Goal: Find specific page/section: Find specific page/section

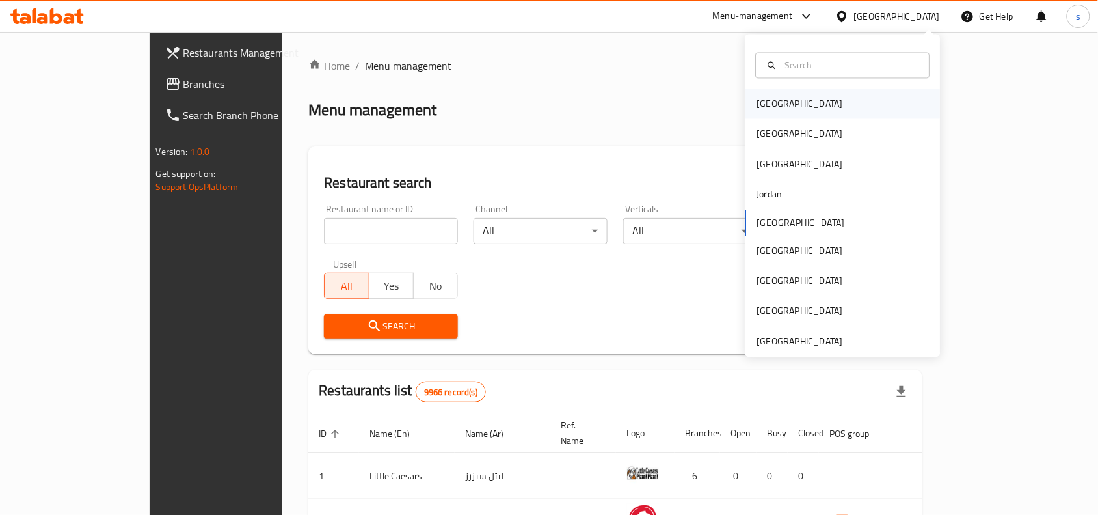
click at [811, 105] on div "Bahrain" at bounding box center [843, 104] width 195 height 30
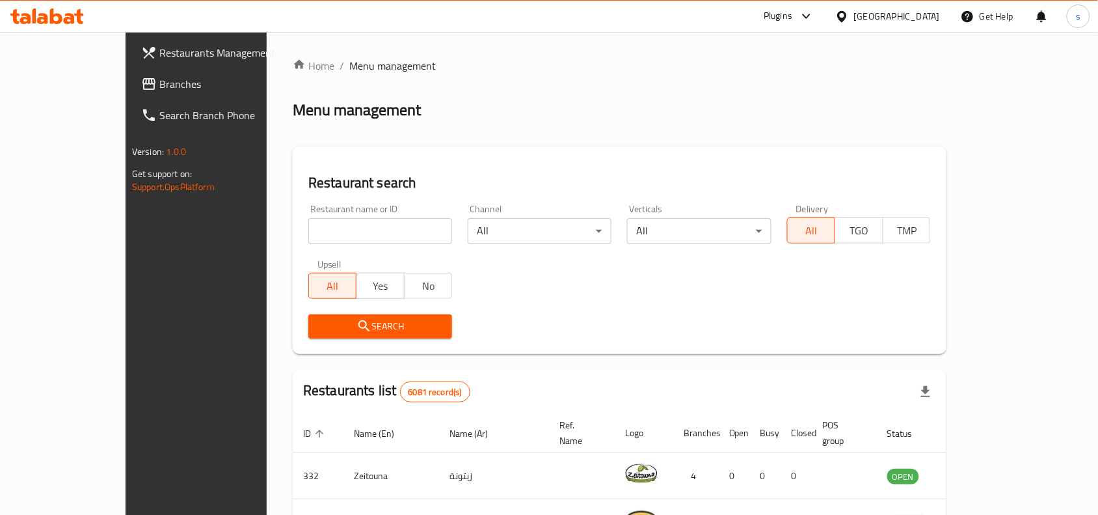
click at [928, 29] on div "Bahrain" at bounding box center [888, 16] width 126 height 31
click at [922, 18] on div "Bahrain" at bounding box center [897, 16] width 86 height 14
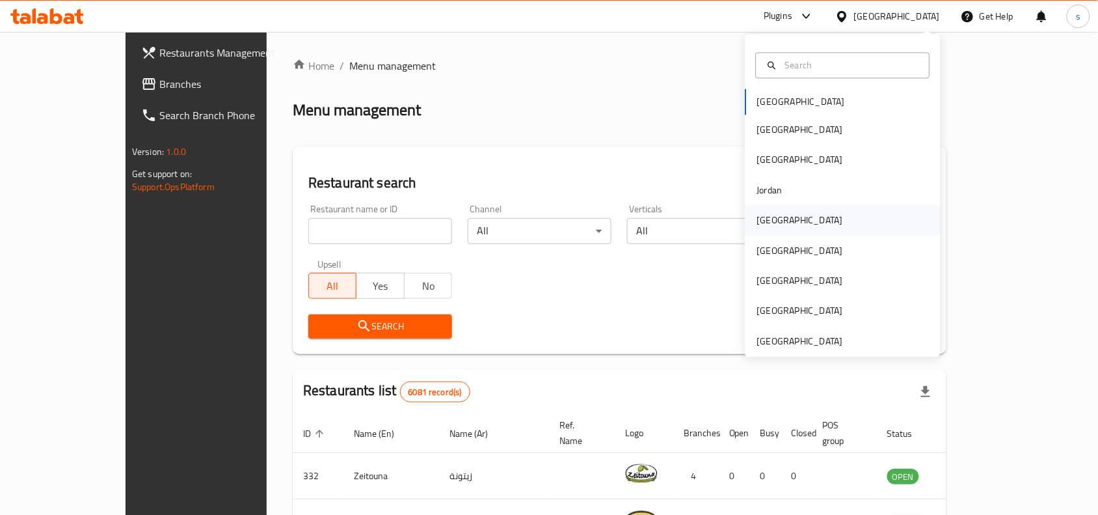
click at [794, 215] on div "[GEOGRAPHIC_DATA]" at bounding box center [843, 221] width 195 height 30
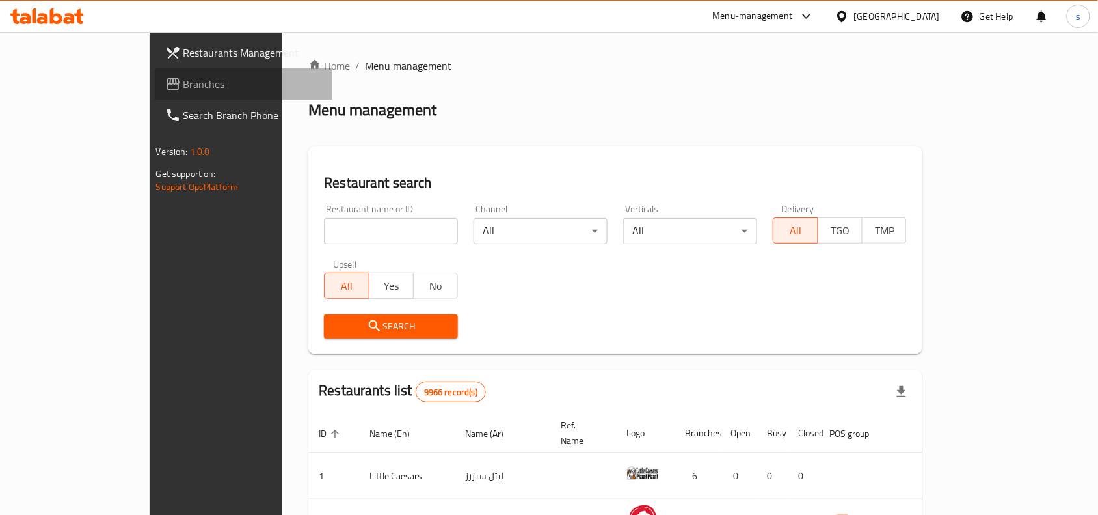
click at [155, 73] on link "Branches" at bounding box center [244, 83] width 178 height 31
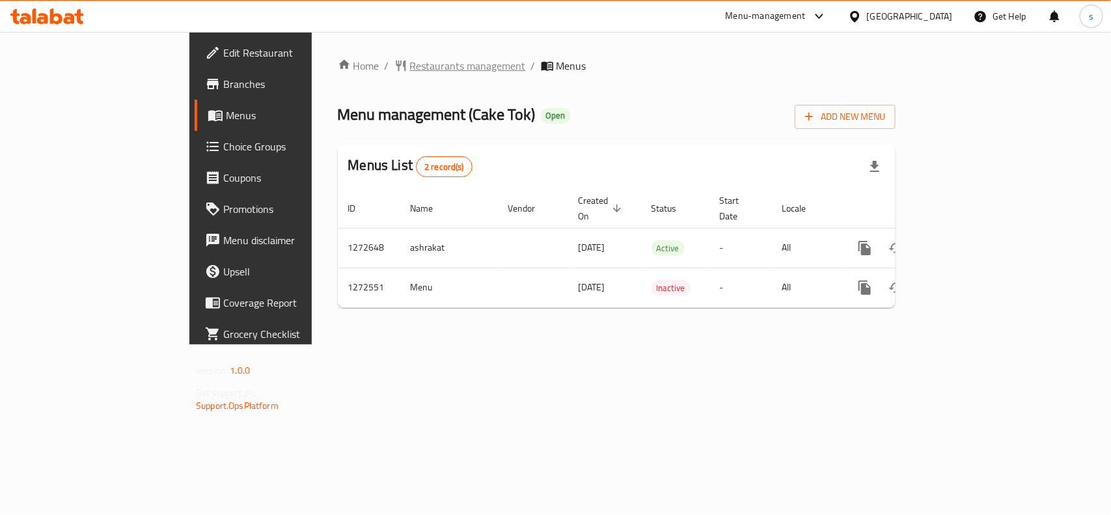
click at [410, 58] on span "Restaurants management" at bounding box center [468, 66] width 116 height 16
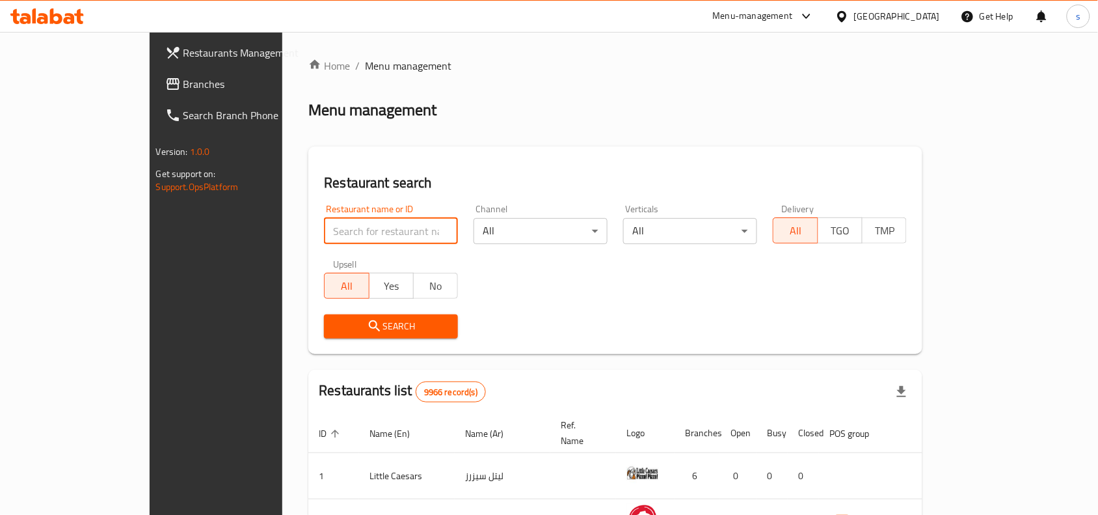
click at [324, 232] on input "search" at bounding box center [391, 231] width 134 height 26
paste input "690314"
type input "690314"
click button "Search" at bounding box center [391, 326] width 134 height 24
